Goal: Task Accomplishment & Management: Use online tool/utility

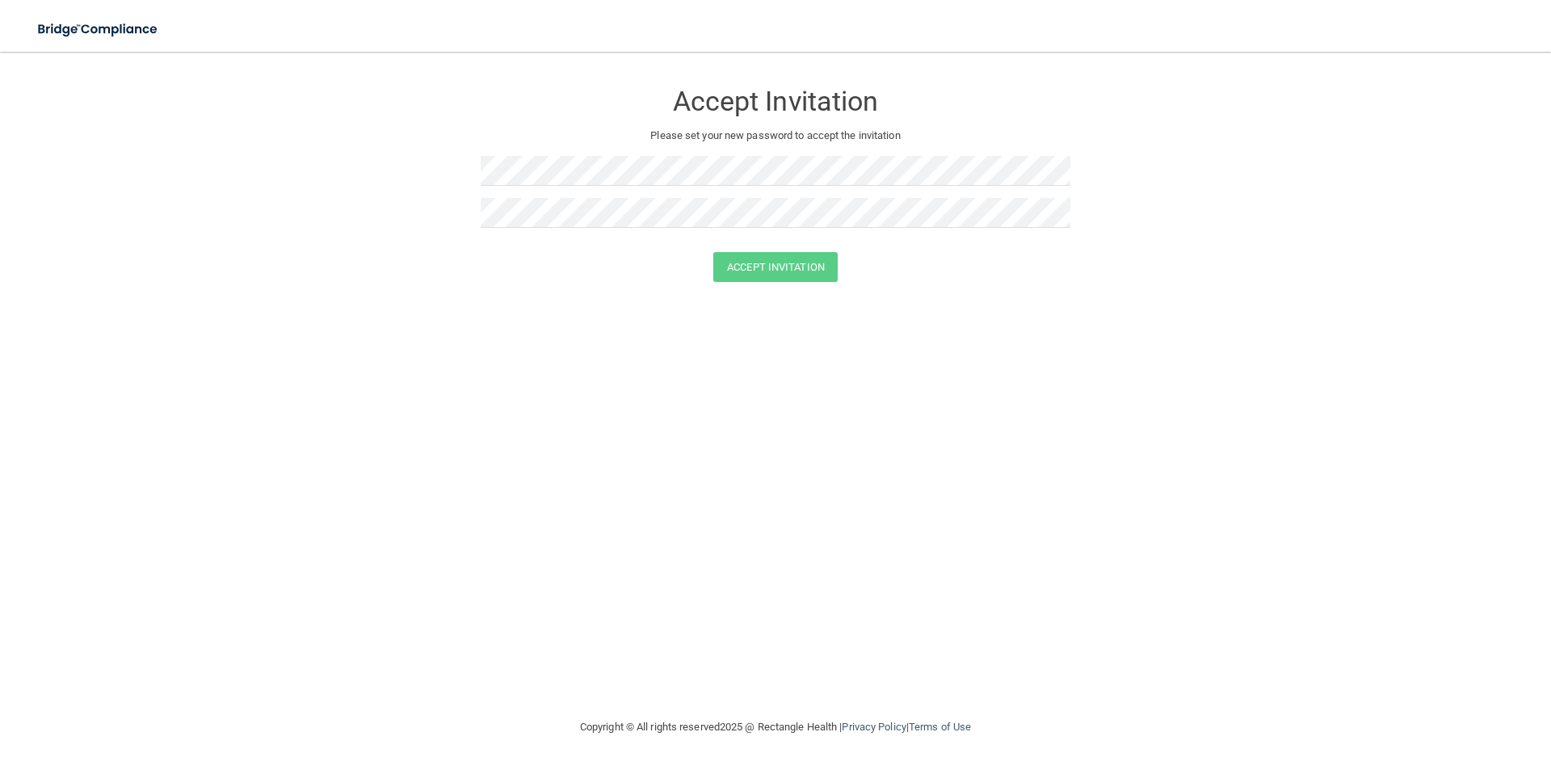
click at [483, 226] on div at bounding box center [776, 219] width 590 height 42
click at [489, 450] on div "Accept Invitation Please set your new password to accept the invitation Accept …" at bounding box center [775, 384] width 1486 height 633
click at [759, 262] on button "Accept Invitation" at bounding box center [775, 267] width 124 height 30
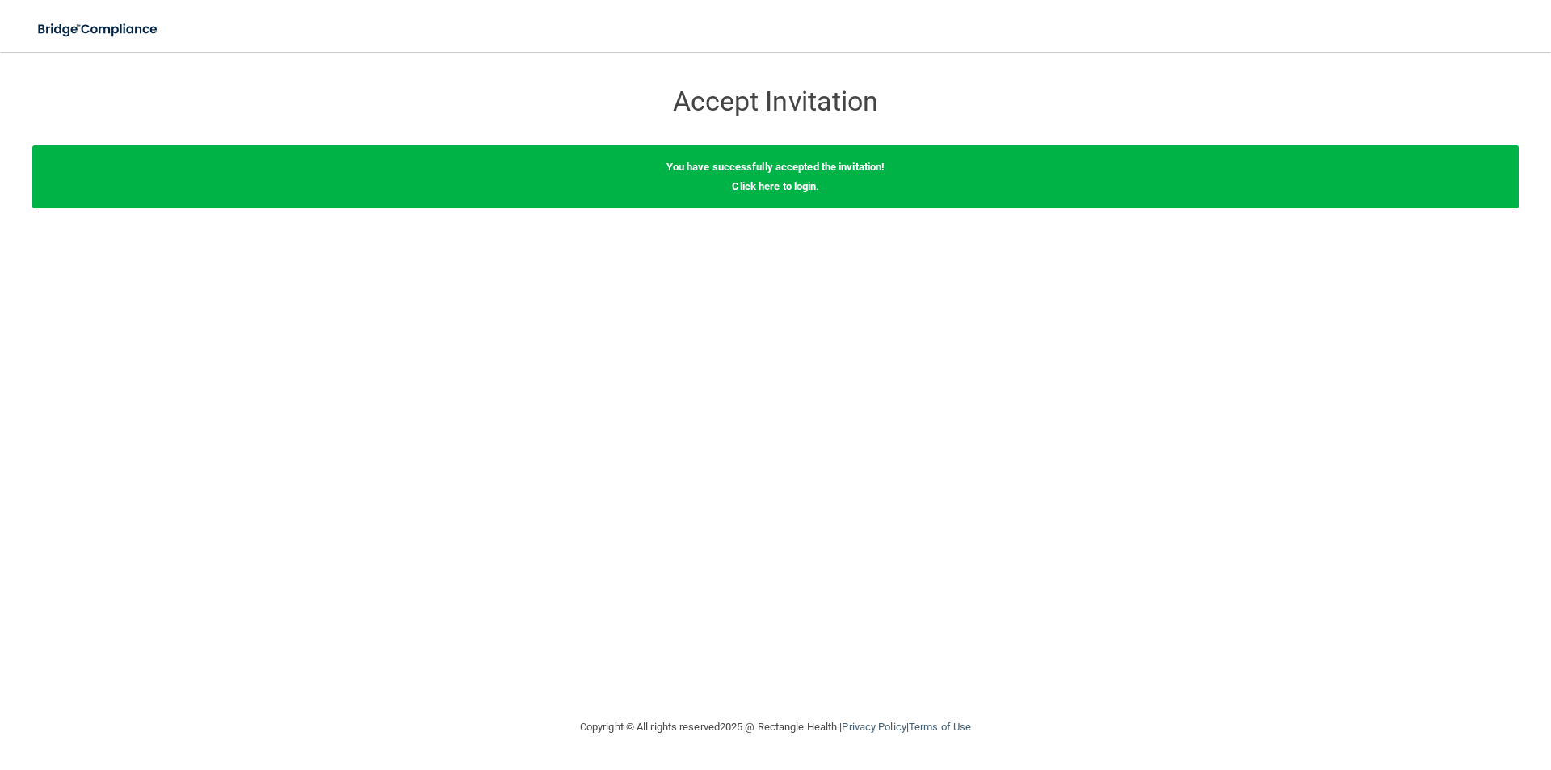
click at [758, 188] on link "Click here to login" at bounding box center [774, 186] width 84 height 12
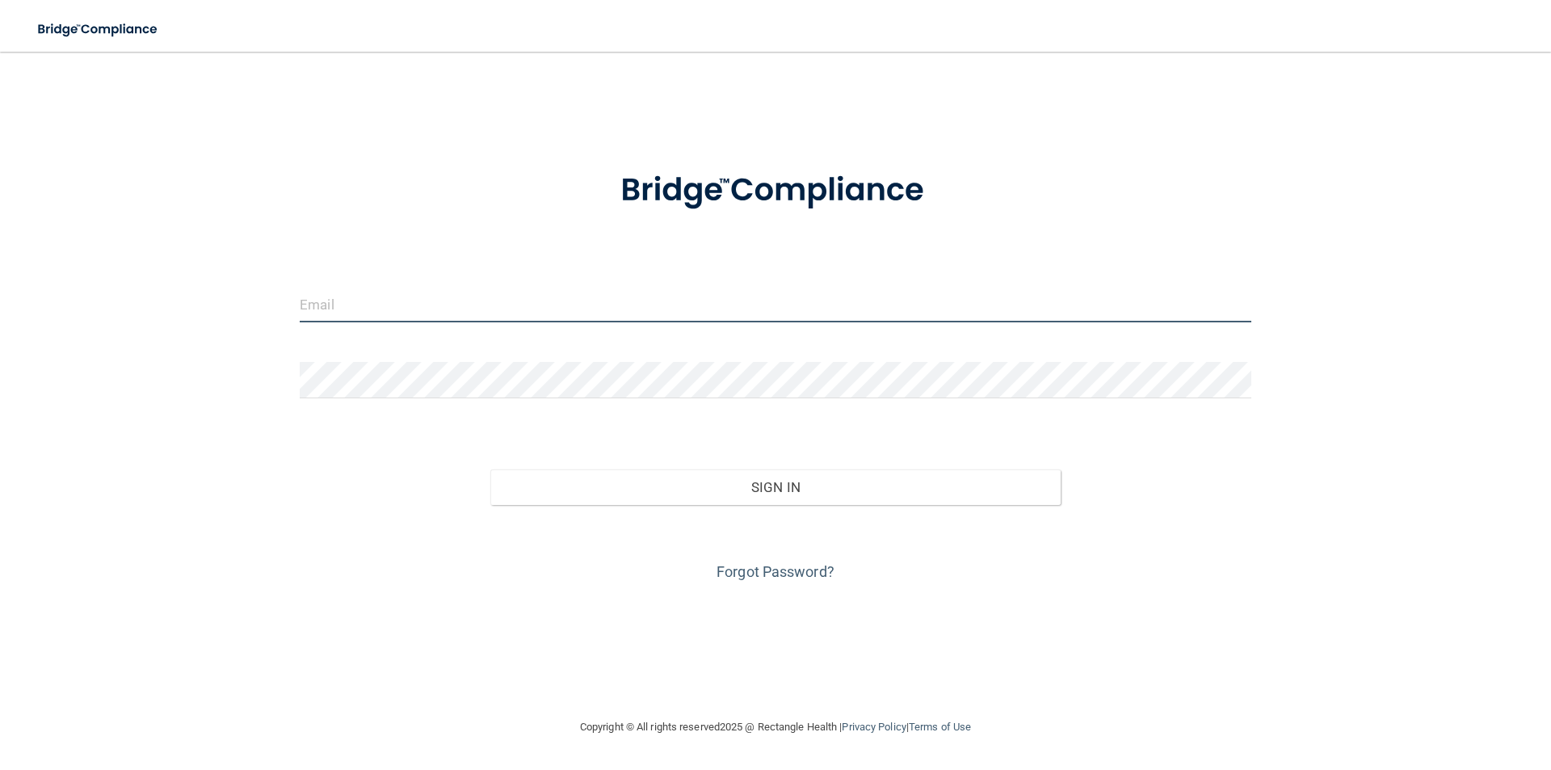
click at [498, 308] on input "email" at bounding box center [775, 304] width 951 height 36
type input "[EMAIL_ADDRESS][PERSON_NAME][DOMAIN_NAME]"
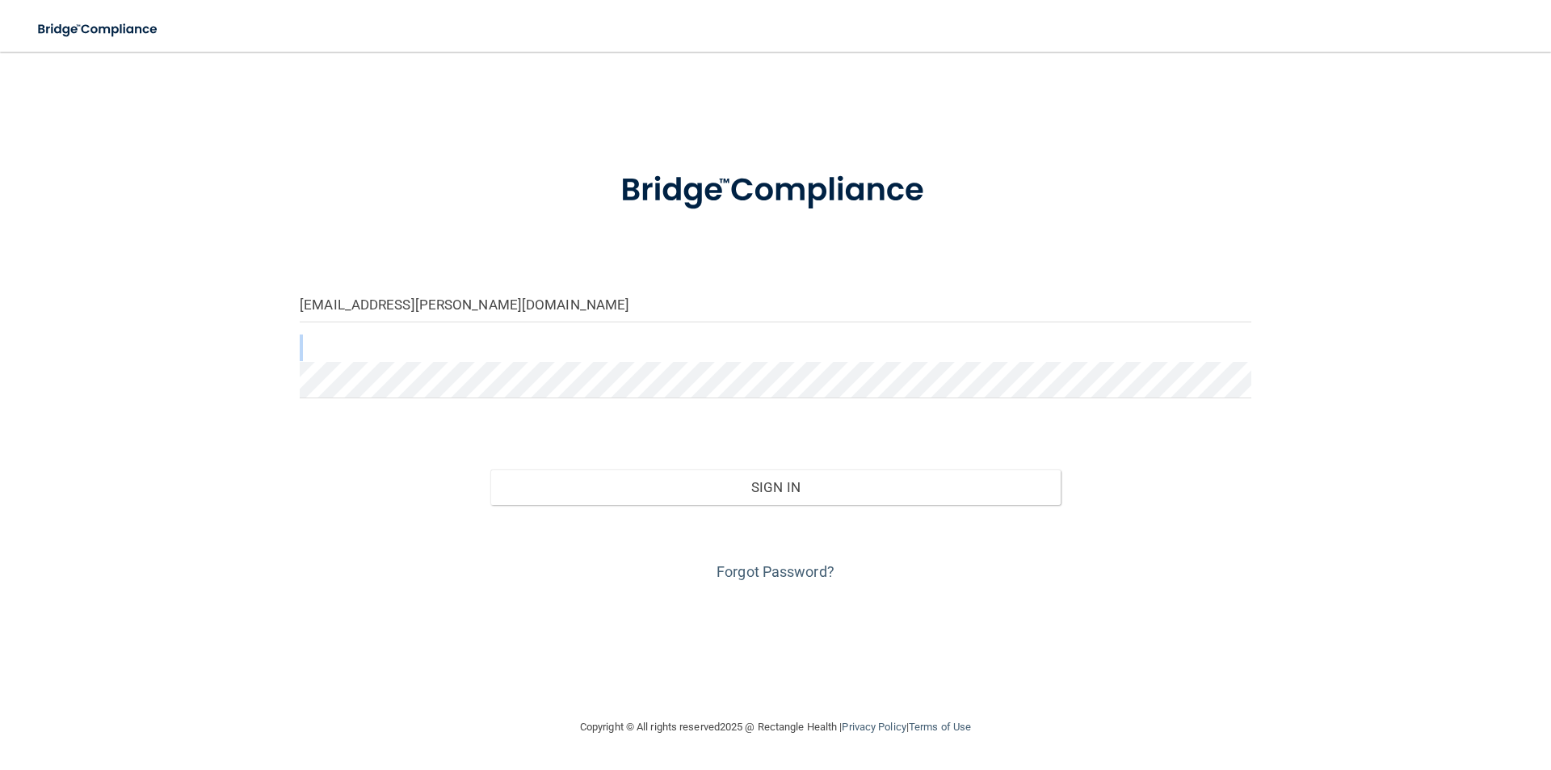
click at [468, 355] on form "[EMAIL_ADDRESS][PERSON_NAME][DOMAIN_NAME] Invalid email/password. You don't hav…" at bounding box center [775, 367] width 951 height 436
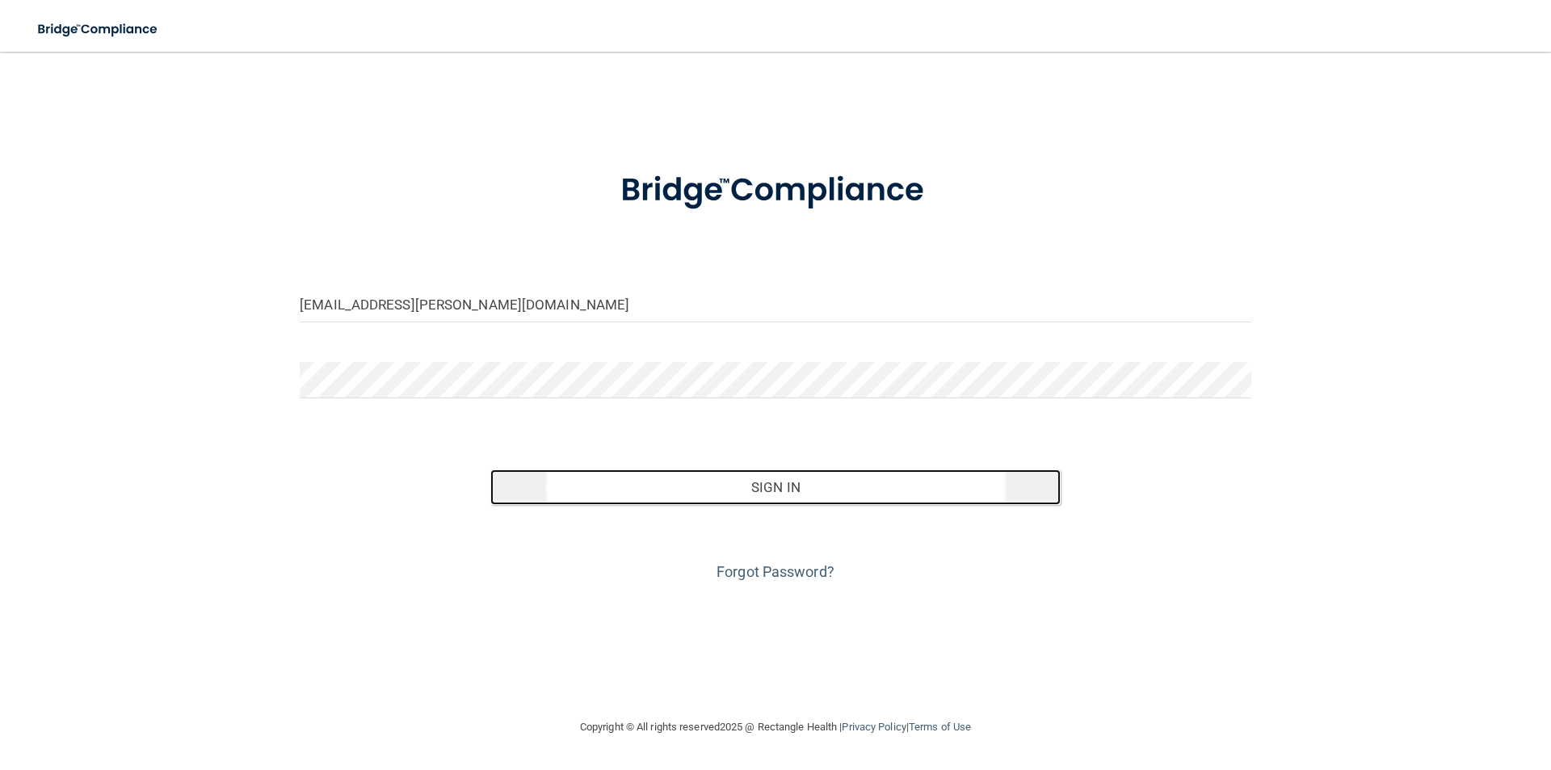
click at [694, 493] on button "Sign In" at bounding box center [775, 487] width 571 height 36
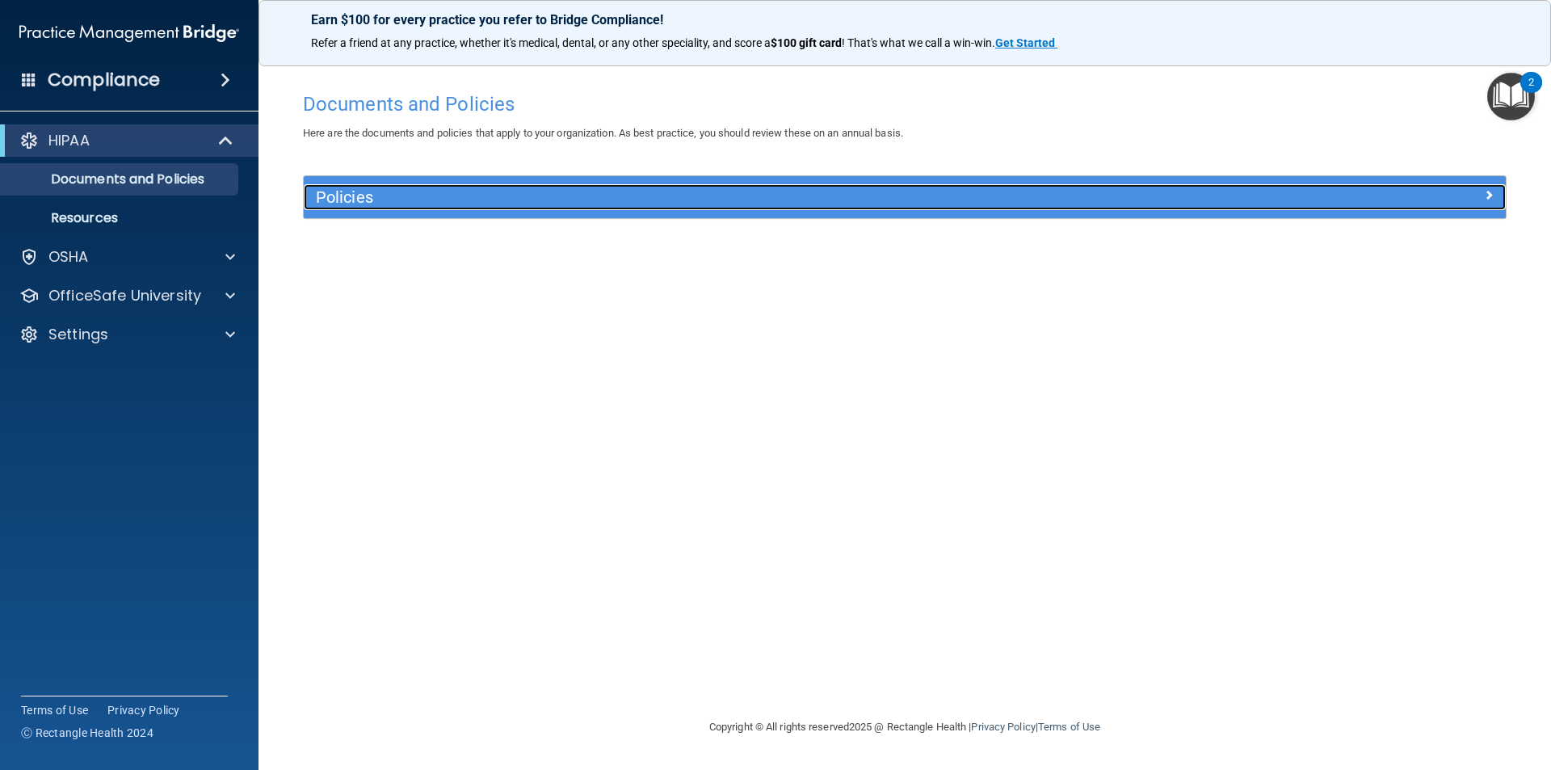
click at [677, 193] on h5 "Policies" at bounding box center [754, 197] width 877 height 18
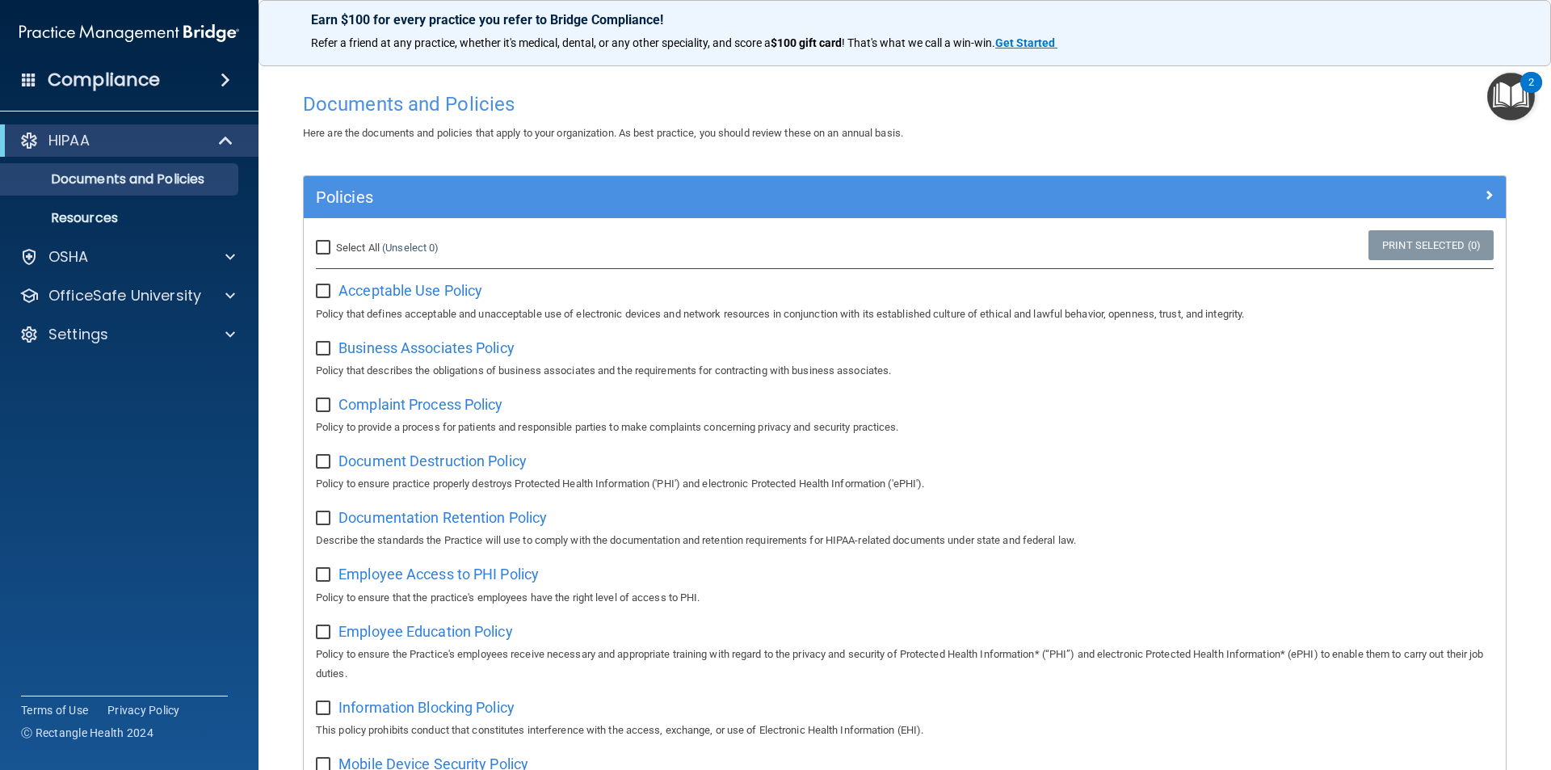
click at [323, 292] on input "checkbox" at bounding box center [325, 291] width 19 height 13
checkbox input "true"
click at [143, 177] on p "Documents and Policies" at bounding box center [120, 179] width 220 height 16
click at [151, 144] on div "HIPAA" at bounding box center [106, 140] width 199 height 19
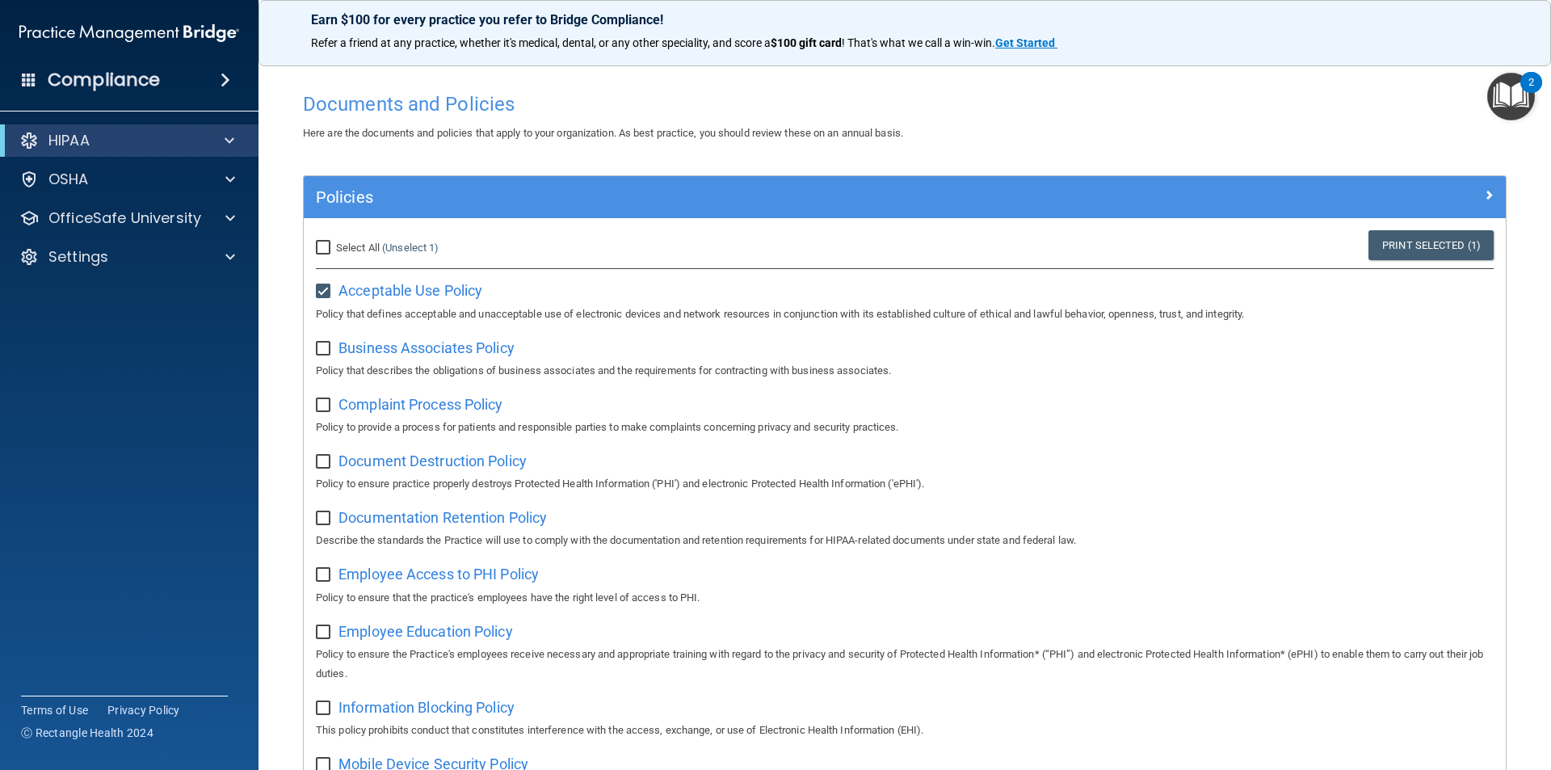
click at [324, 252] on input "Select All (Unselect 1) Unselect All" at bounding box center [325, 247] width 19 height 13
checkbox input "true"
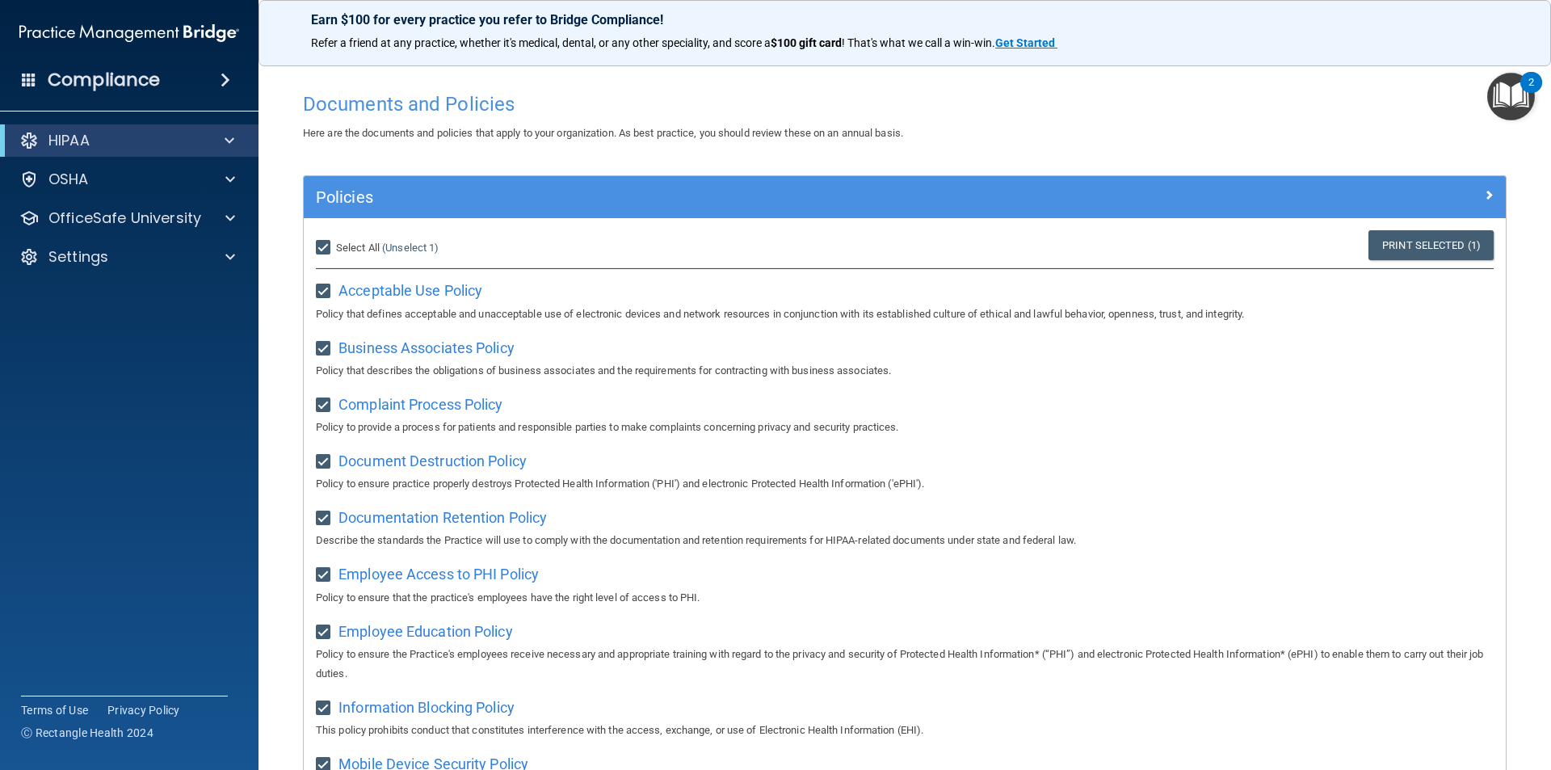
checkbox input "true"
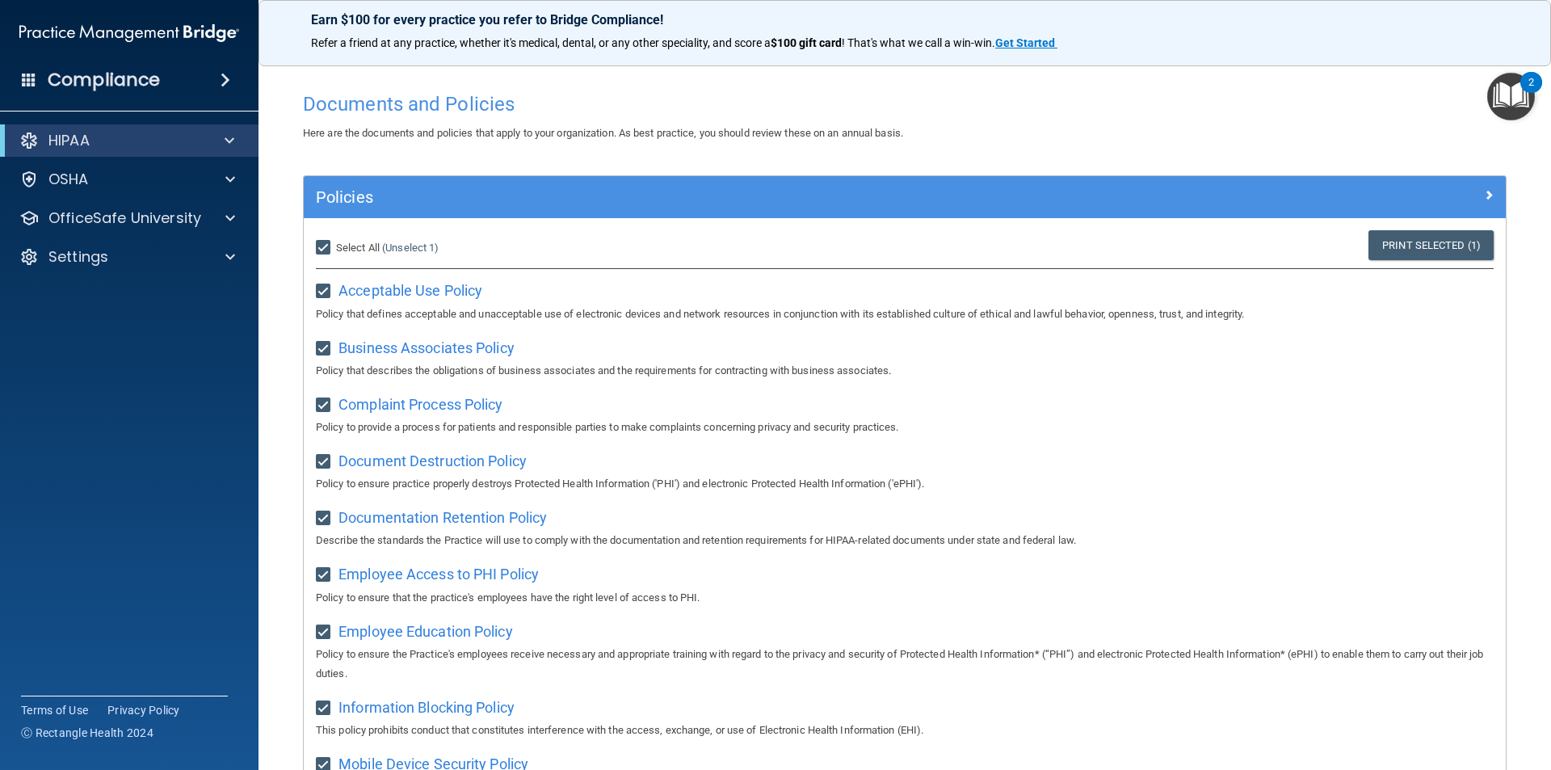
checkbox input "true"
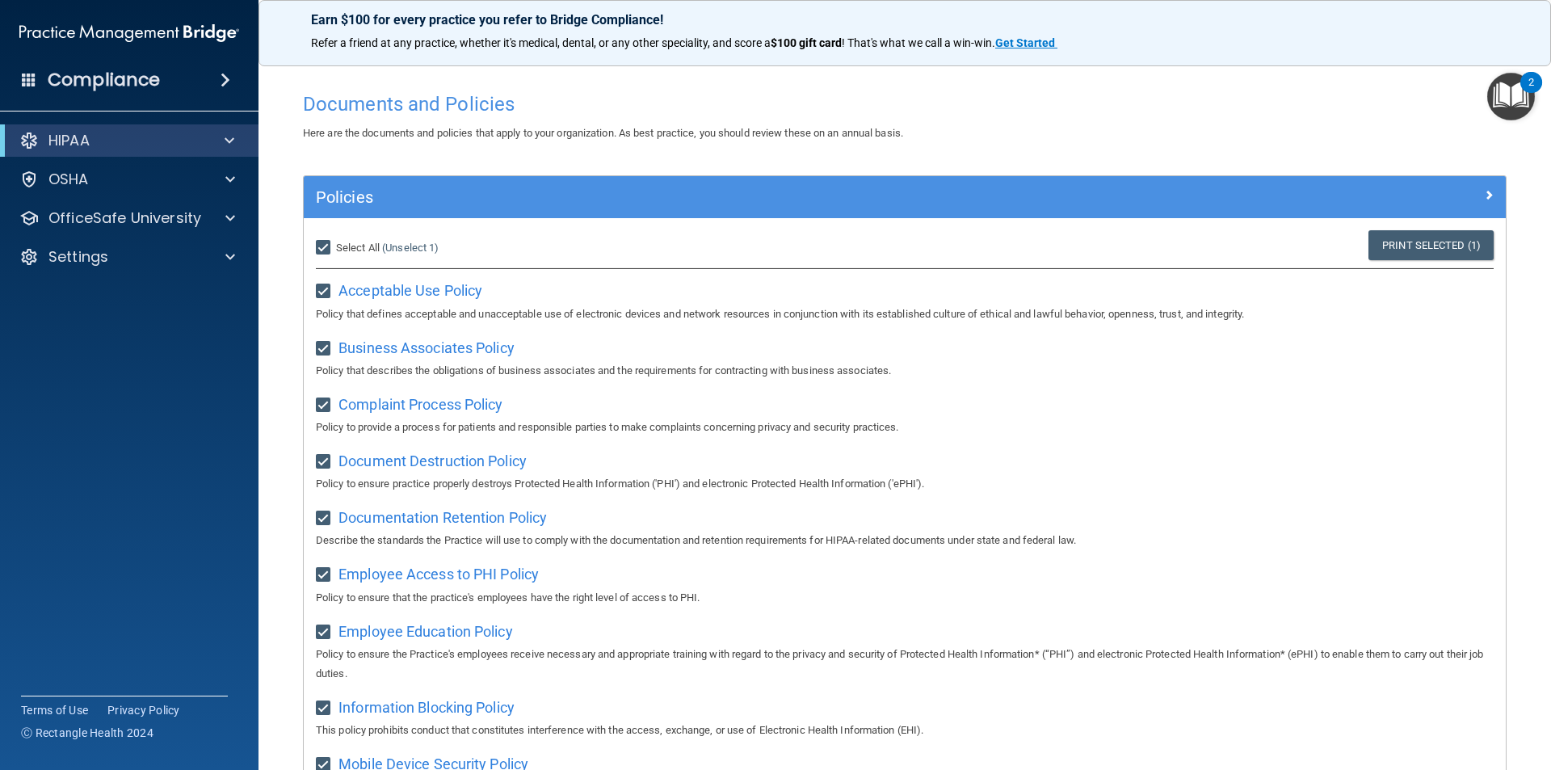
checkbox input "true"
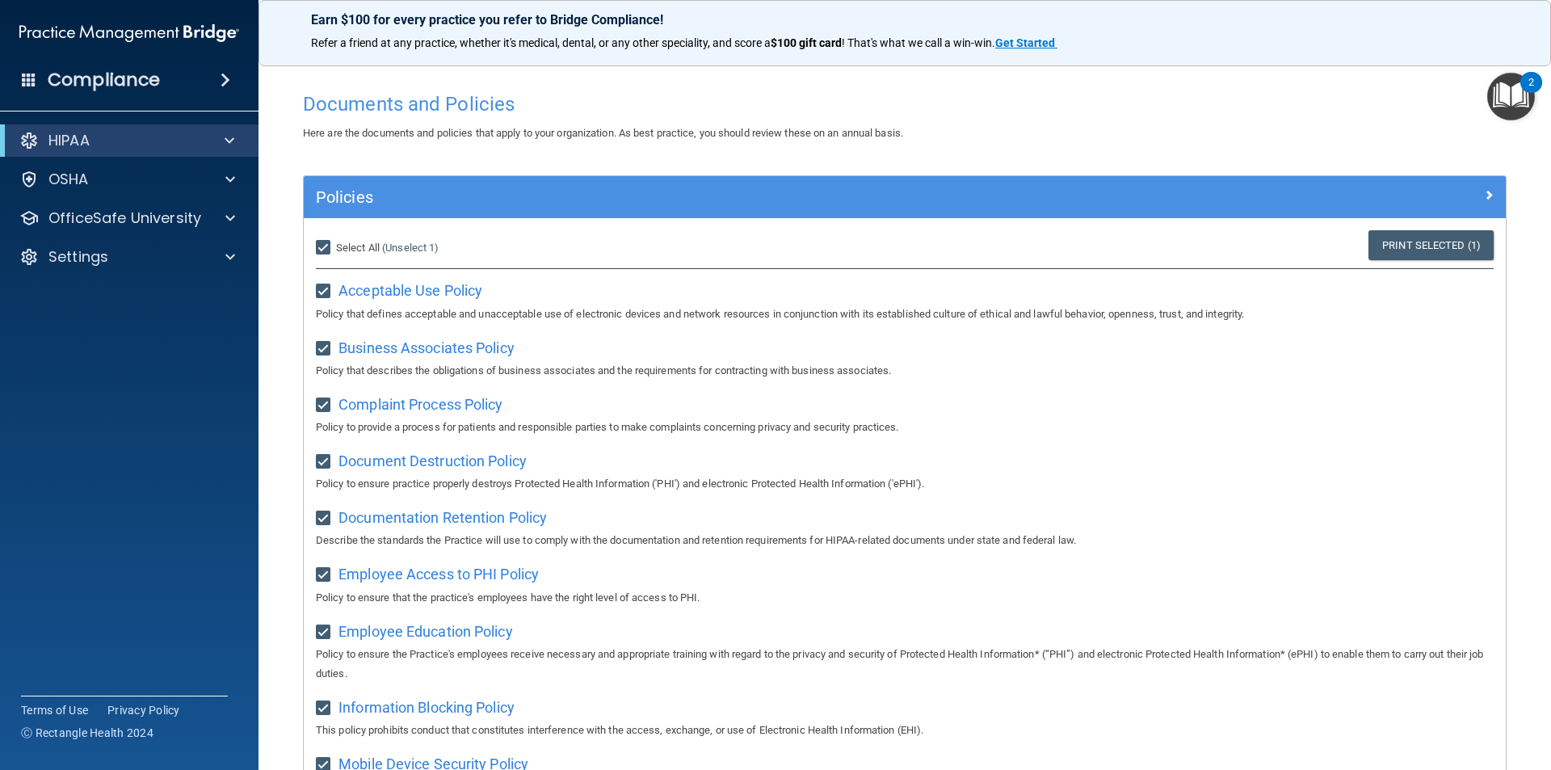
checkbox input "true"
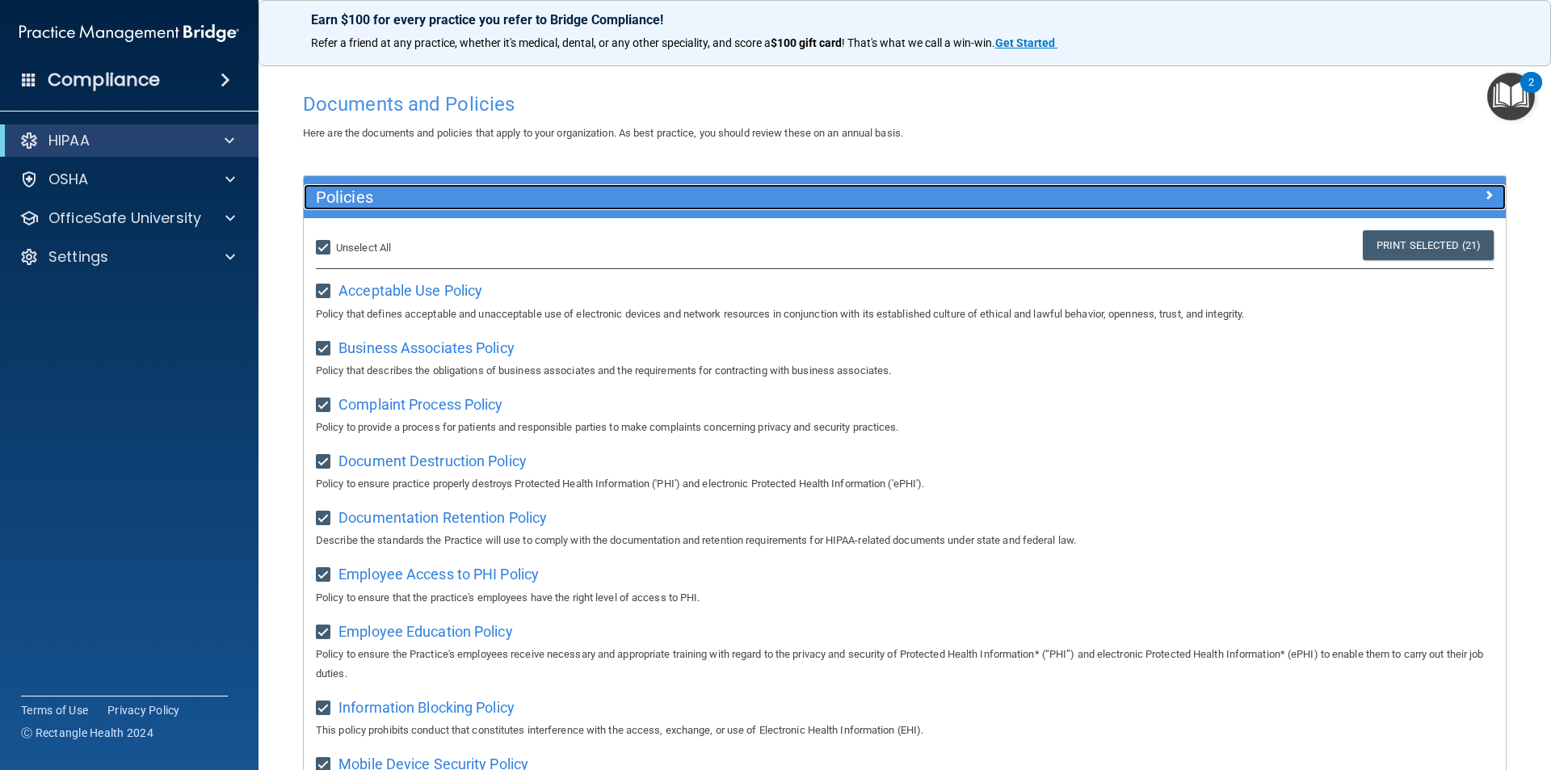
click at [1484, 191] on span at bounding box center [1489, 194] width 10 height 19
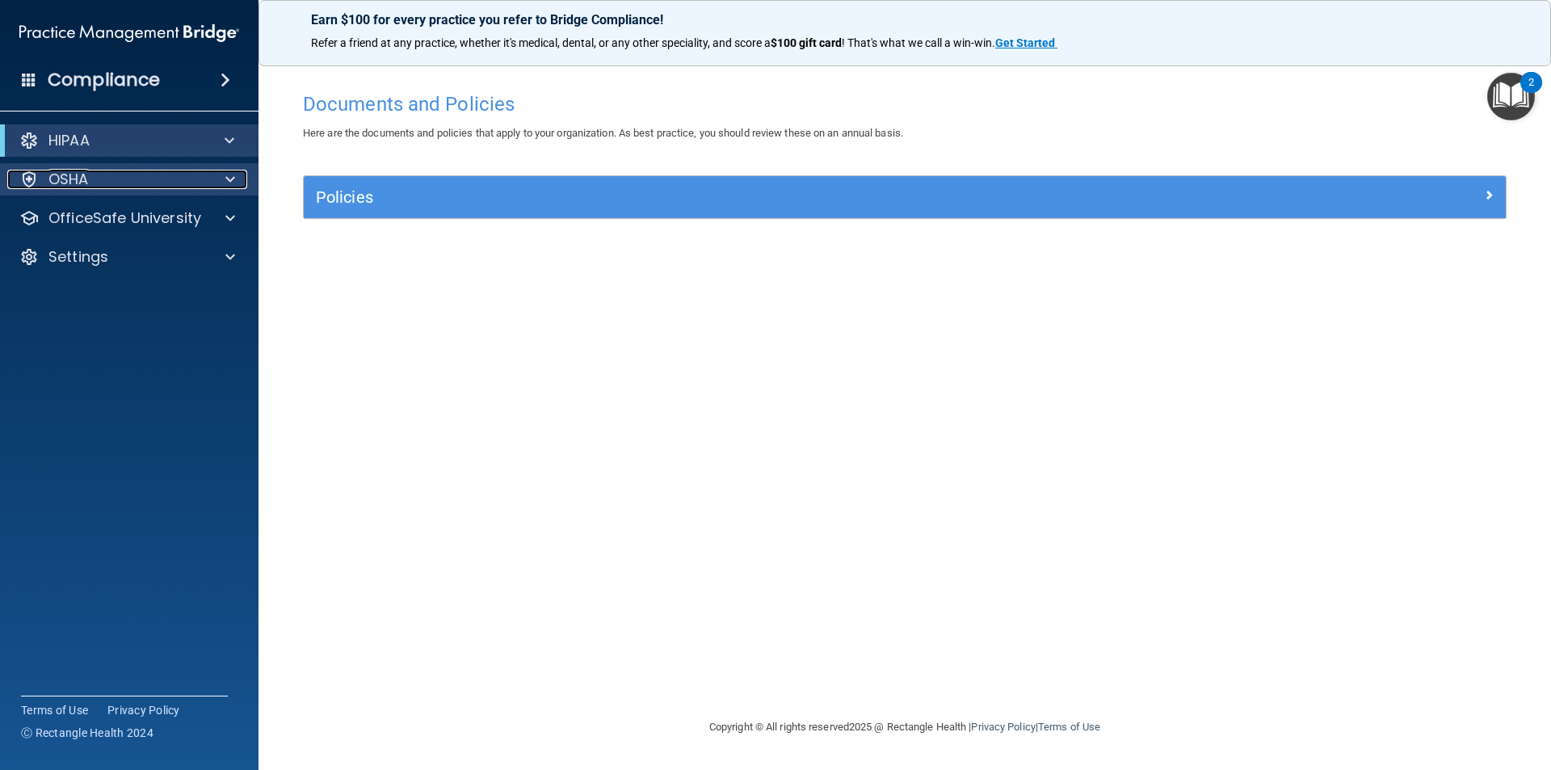
click at [118, 181] on div "OSHA" at bounding box center [107, 179] width 200 height 19
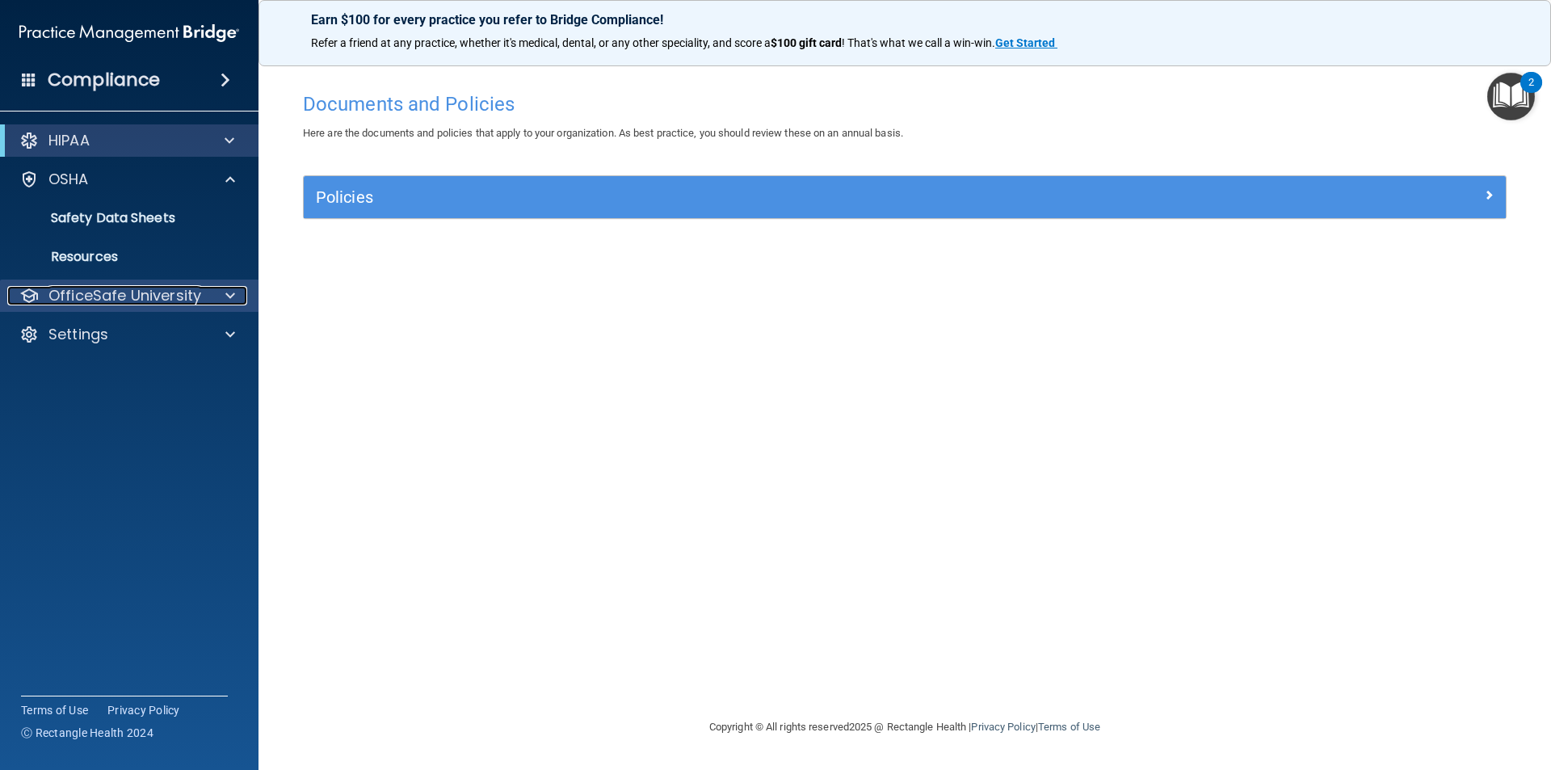
click at [106, 291] on p "OfficeSafe University" at bounding box center [124, 295] width 153 height 19
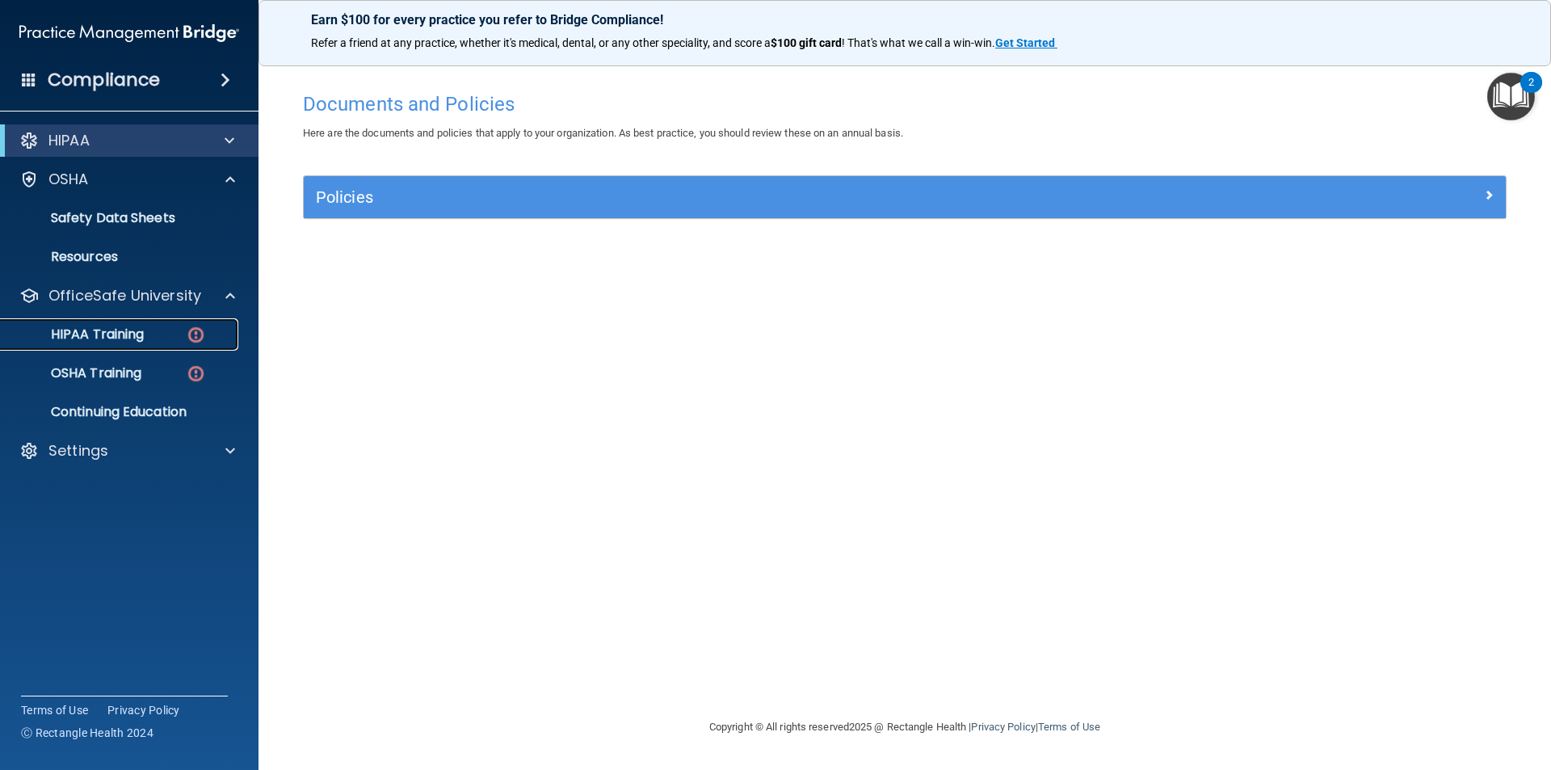
click at [109, 338] on p "HIPAA Training" at bounding box center [76, 334] width 133 height 16
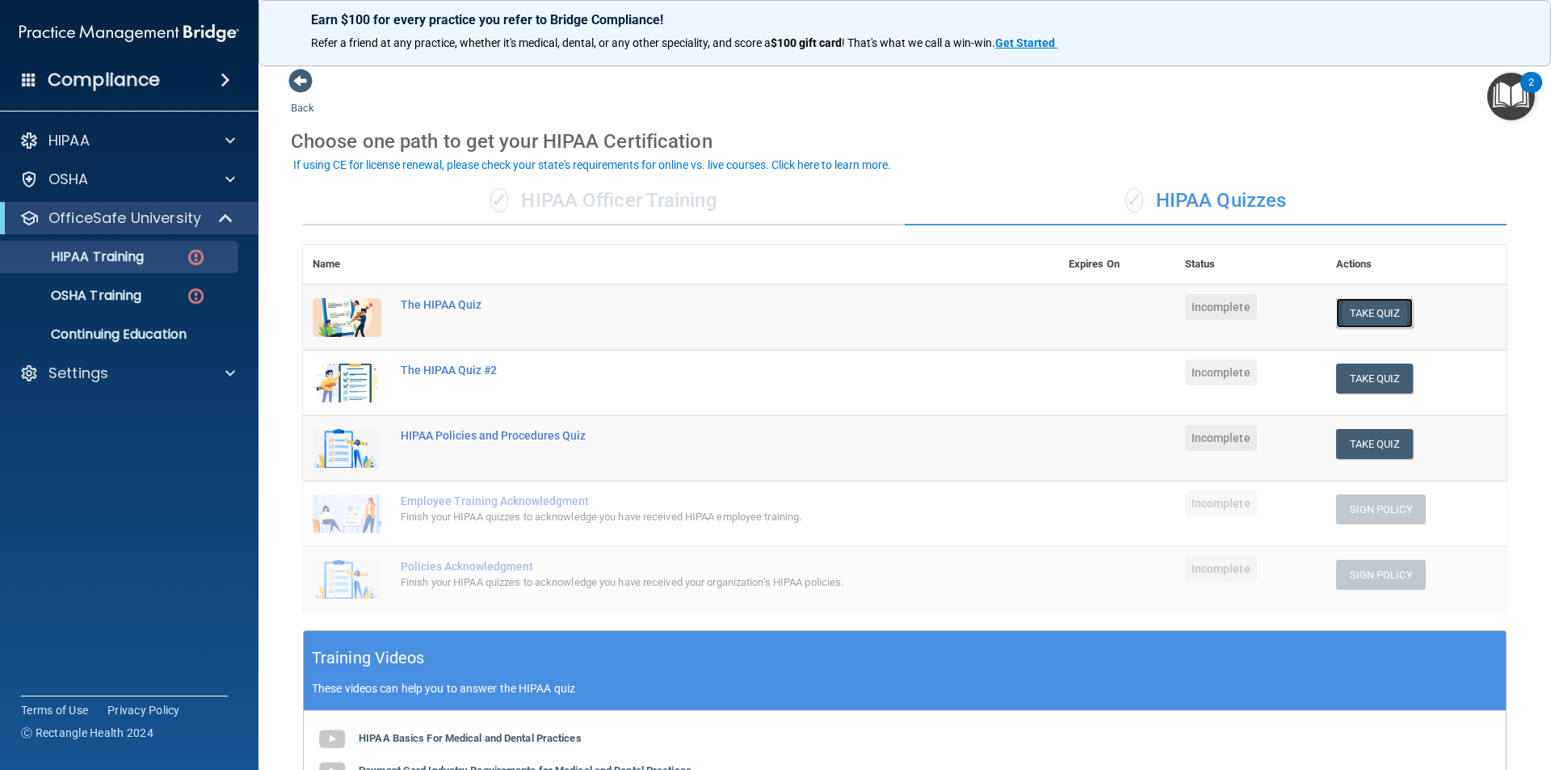
click at [1375, 320] on button "Take Quiz" at bounding box center [1375, 313] width 78 height 30
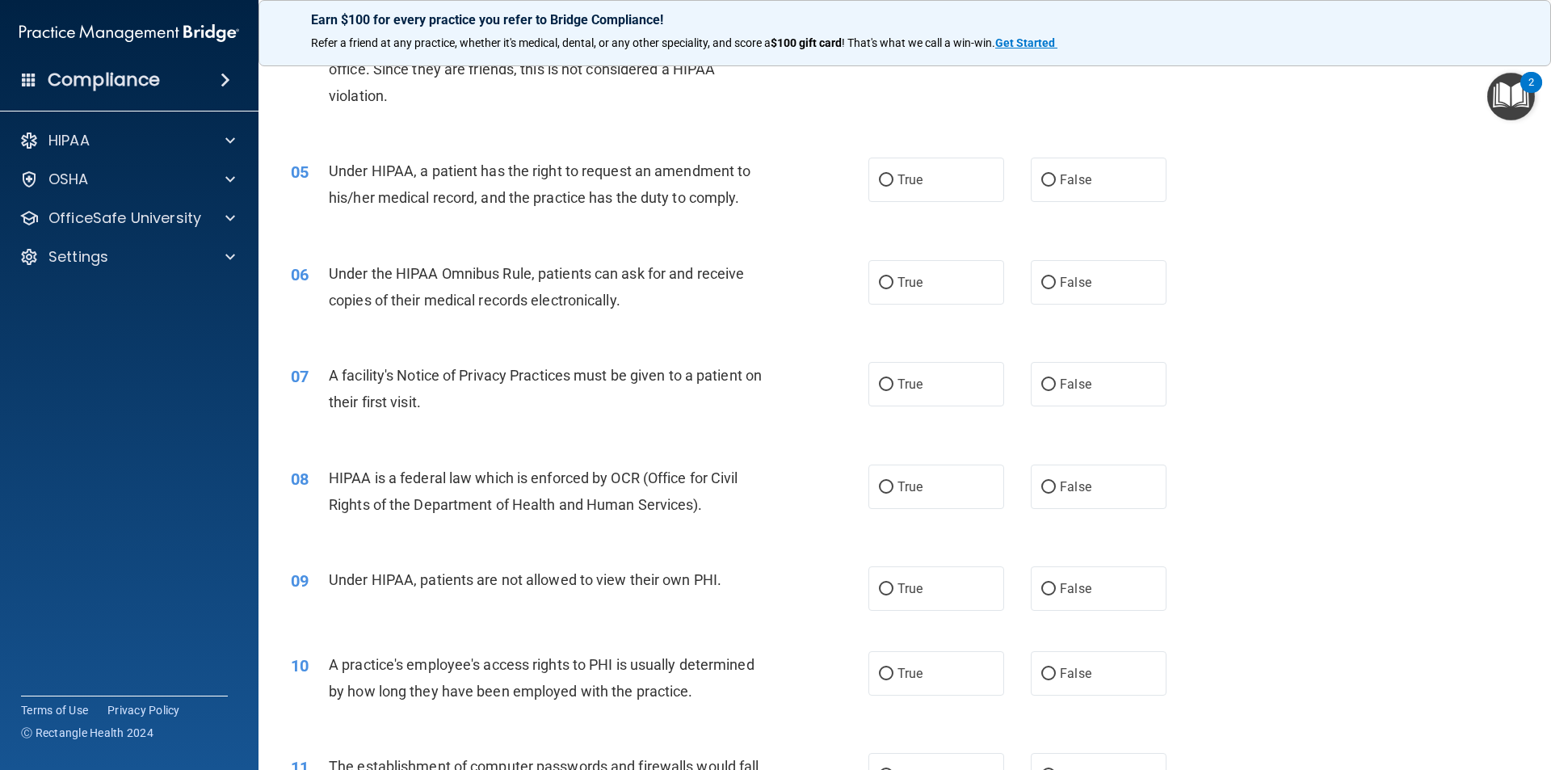
scroll to position [145, 0]
